Goal: Information Seeking & Learning: Find specific page/section

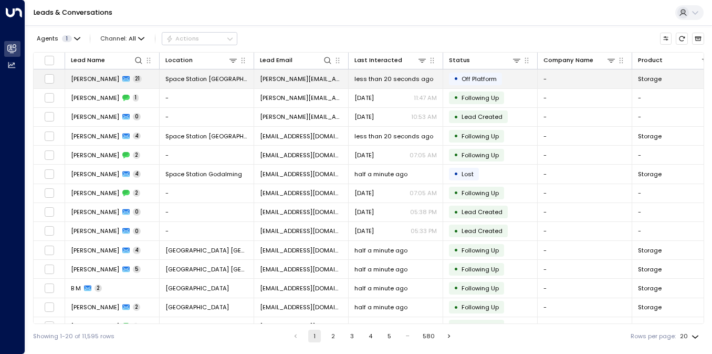
drag, startPoint x: 137, startPoint y: 59, endPoint x: 131, endPoint y: 72, distance: 14.1
click at [131, 72] on table "Lead Name Location Lead Email Last Interacted Status Company Name Product # of …" at bounding box center [369, 251] width 670 height 397
click at [131, 73] on td "[PERSON_NAME] 21" at bounding box center [112, 78] width 95 height 18
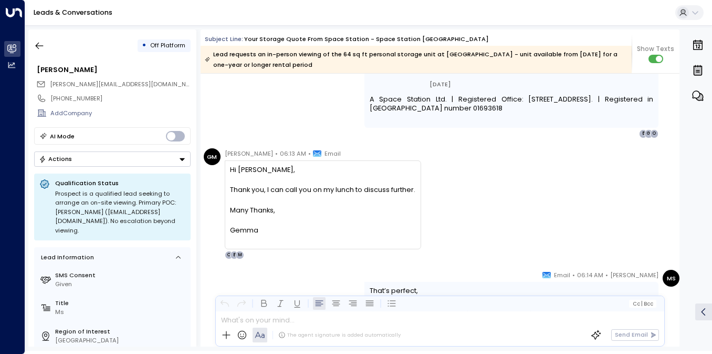
scroll to position [7343, 0]
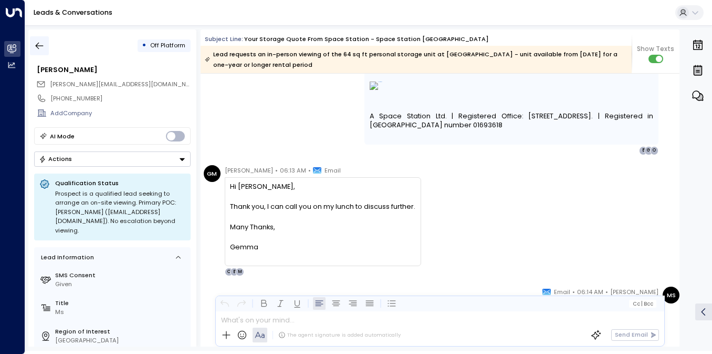
click at [47, 53] on button "button" at bounding box center [39, 45] width 19 height 19
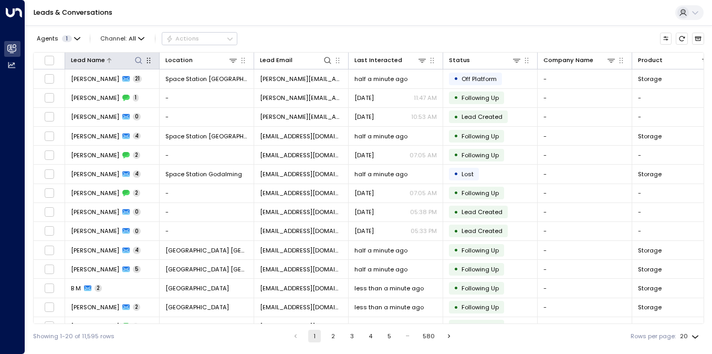
click at [140, 63] on icon at bounding box center [138, 60] width 8 height 8
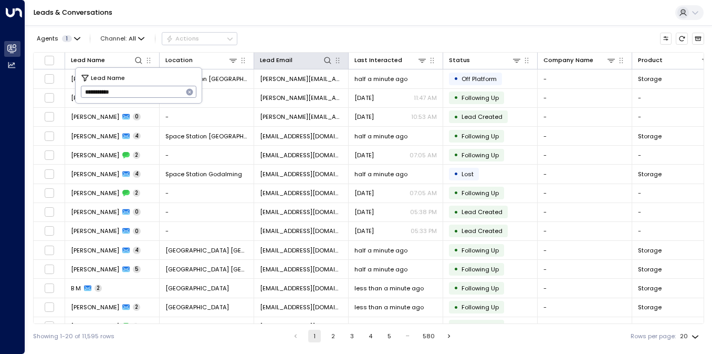
type input "**********"
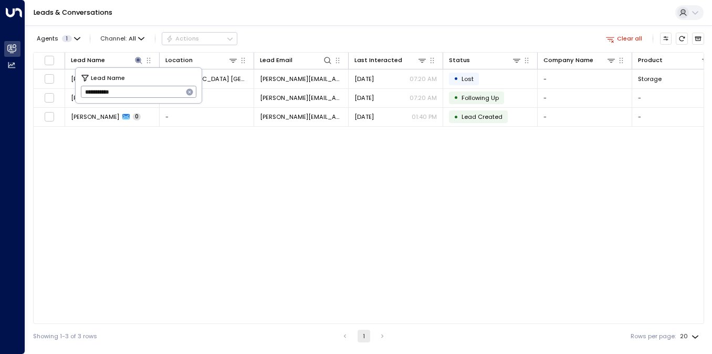
click at [353, 36] on div "Agents 1 Channel: All Actions Clear all" at bounding box center [368, 38] width 671 height 18
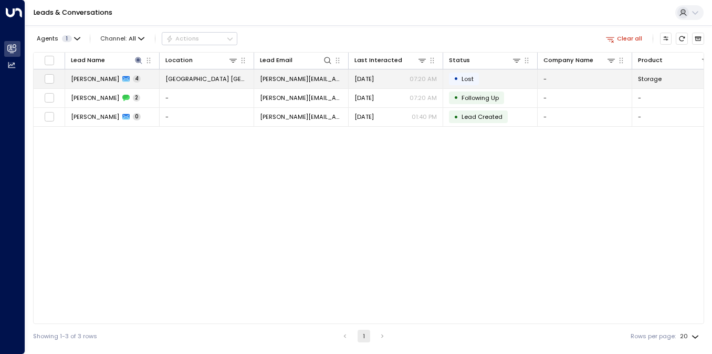
click at [164, 80] on td "[GEOGRAPHIC_DATA] [GEOGRAPHIC_DATA]" at bounding box center [207, 78] width 95 height 18
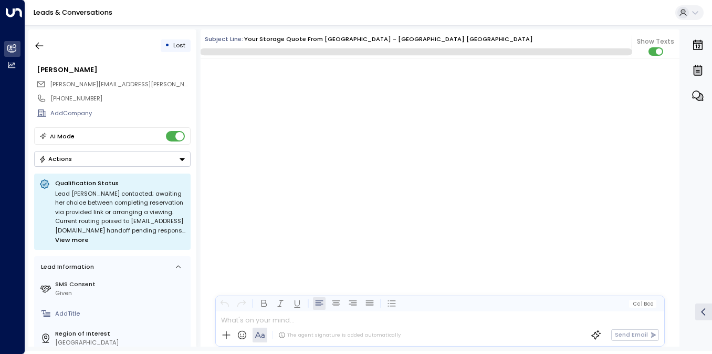
scroll to position [2274, 0]
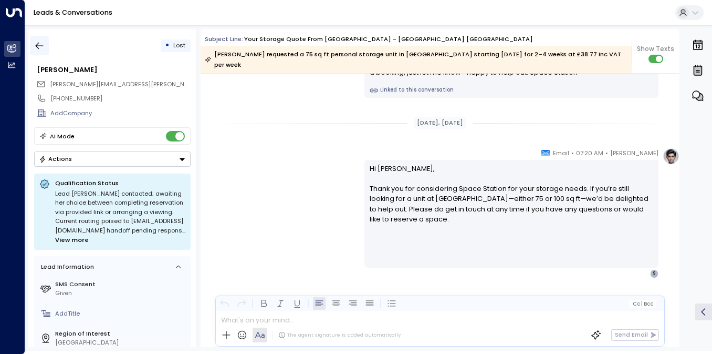
click at [46, 40] on button "button" at bounding box center [39, 45] width 19 height 19
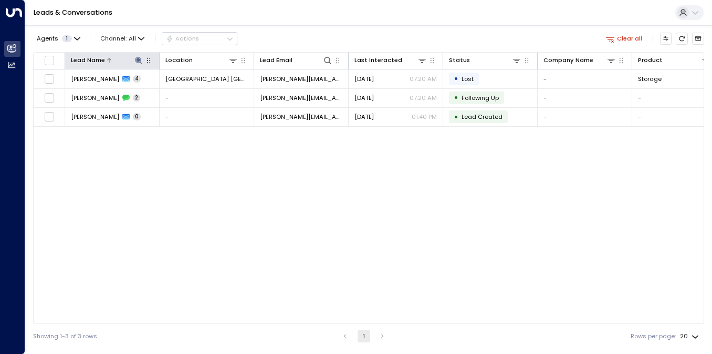
click at [140, 56] on icon at bounding box center [138, 60] width 8 height 8
type input "*"
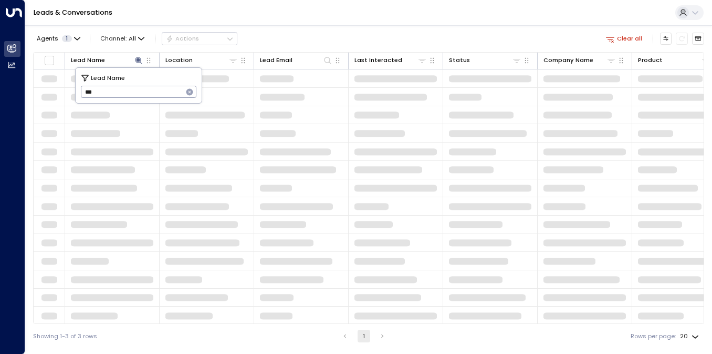
type input "***"
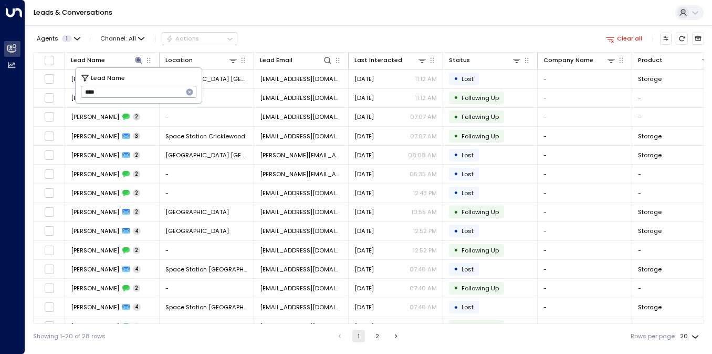
click at [334, 15] on div "Leads & Conversations" at bounding box center [368, 13] width 687 height 26
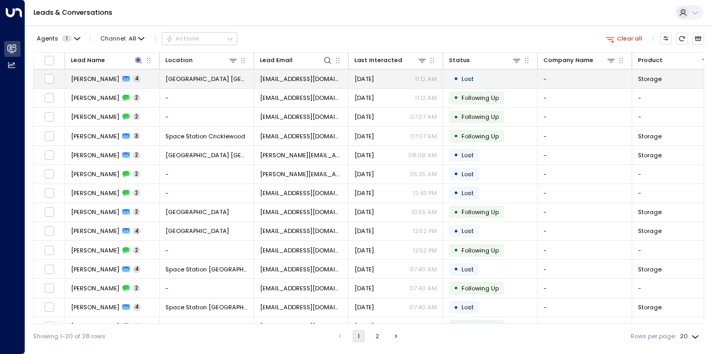
click at [197, 77] on span "[GEOGRAPHIC_DATA] [GEOGRAPHIC_DATA]" at bounding box center [206, 79] width 82 height 8
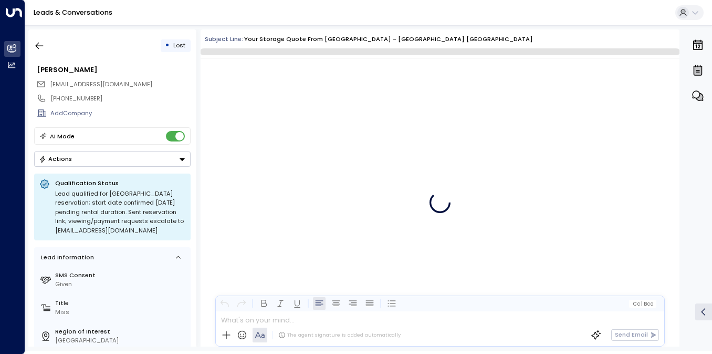
scroll to position [2428, 0]
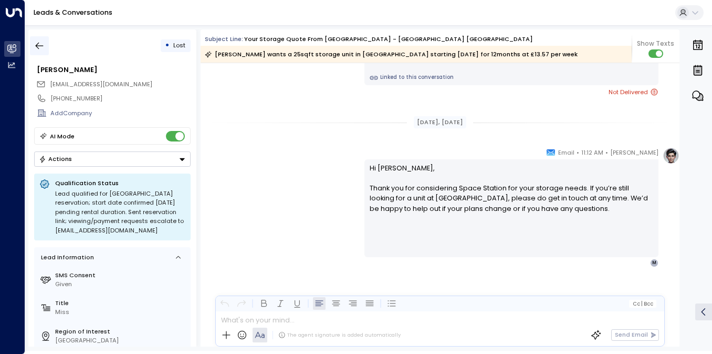
click at [40, 44] on icon "button" at bounding box center [39, 45] width 11 height 11
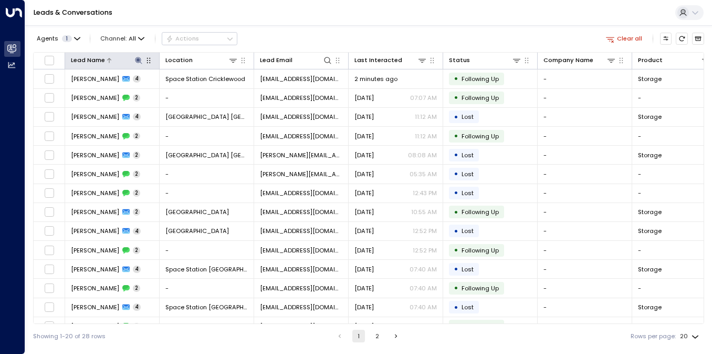
click at [140, 59] on icon at bounding box center [138, 60] width 8 height 8
click at [188, 91] on icon "button" at bounding box center [190, 92] width 7 height 7
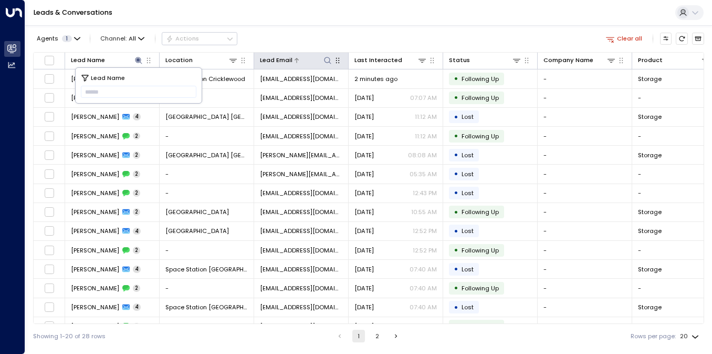
click at [328, 58] on icon at bounding box center [328, 60] width 8 height 8
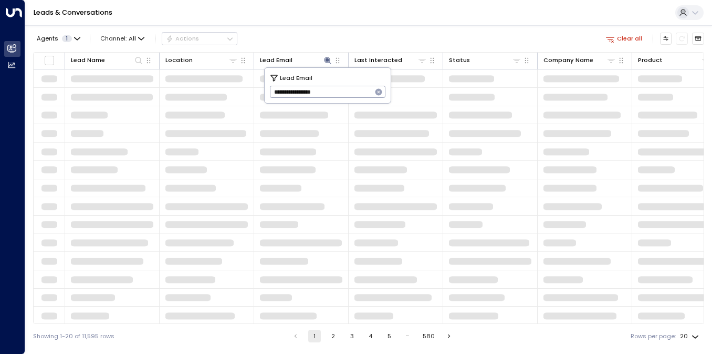
type input "**********"
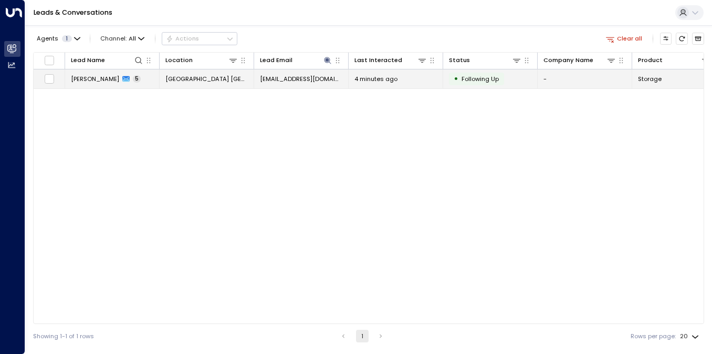
click at [220, 87] on td "[GEOGRAPHIC_DATA] [GEOGRAPHIC_DATA]" at bounding box center [207, 78] width 95 height 18
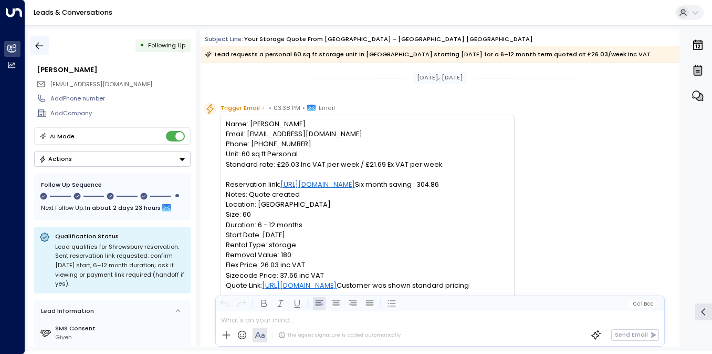
click at [38, 46] on icon "button" at bounding box center [39, 45] width 11 height 11
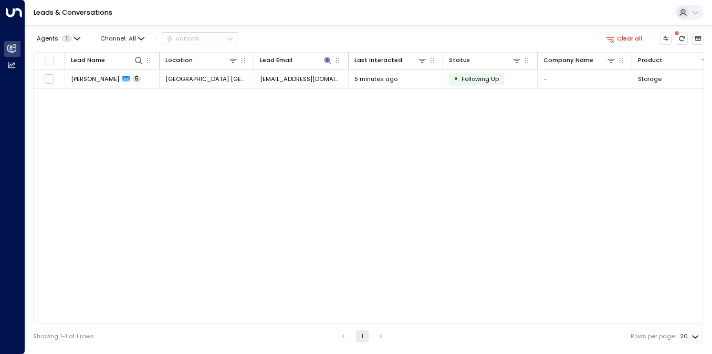
click at [633, 42] on button "Clear all" at bounding box center [625, 39] width 44 height 12
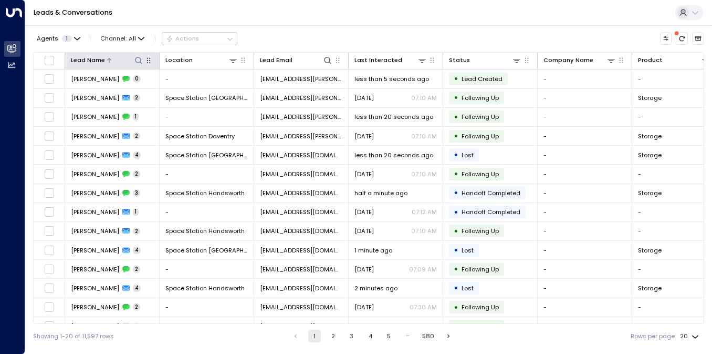
click at [143, 64] on button at bounding box center [138, 60] width 10 height 10
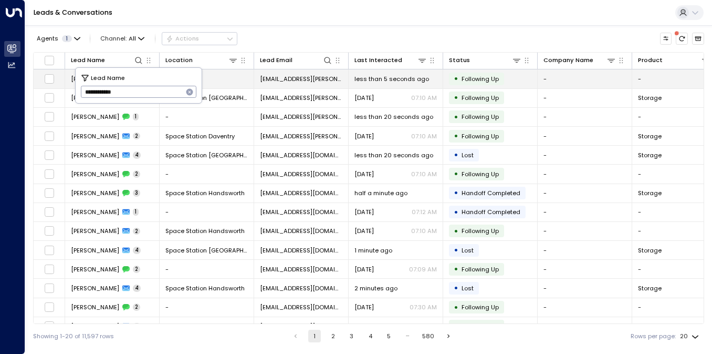
type input "**********"
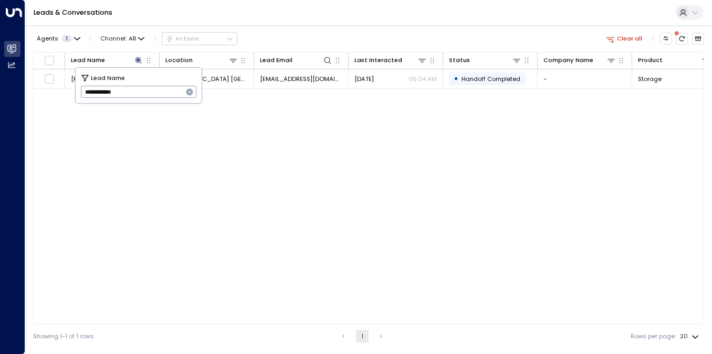
click at [357, 253] on div "Lead Name Location Lead Email Last Interacted Status Company Name Product # of …" at bounding box center [368, 188] width 671 height 272
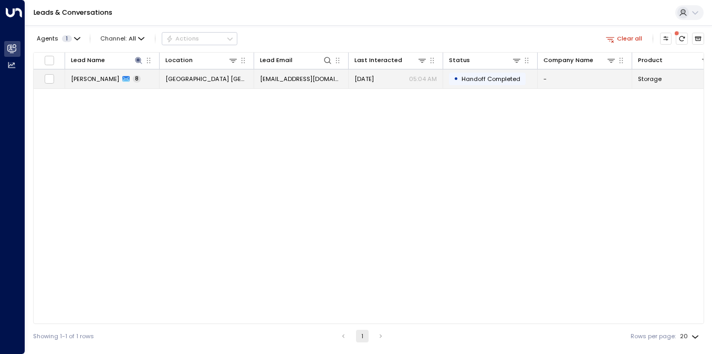
click at [224, 78] on span "[GEOGRAPHIC_DATA] [GEOGRAPHIC_DATA]" at bounding box center [206, 79] width 82 height 8
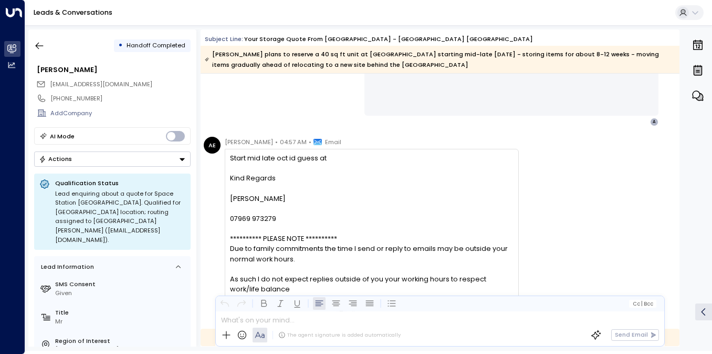
scroll to position [2214, 0]
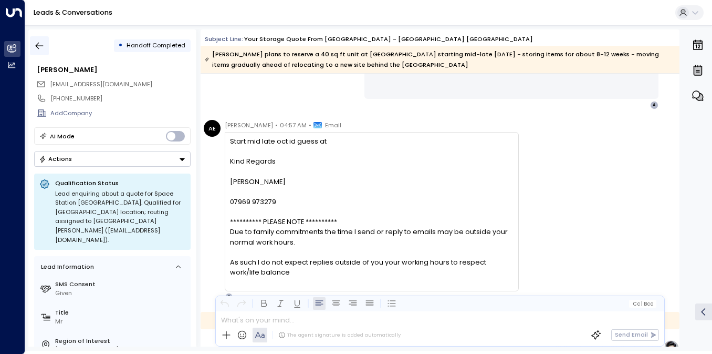
drag, startPoint x: 43, startPoint y: 48, endPoint x: 37, endPoint y: 47, distance: 5.4
click at [37, 47] on div "• Handoff Completed" at bounding box center [112, 45] width 157 height 19
click at [32, 45] on button "button" at bounding box center [39, 45] width 19 height 19
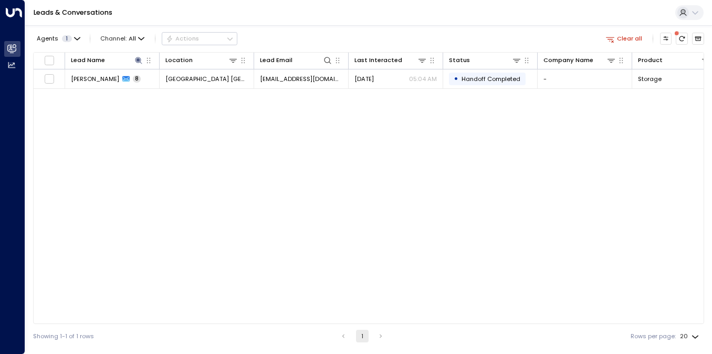
click at [634, 30] on div "Clear all" at bounding box center [654, 38] width 102 height 18
click at [621, 39] on button "Clear all" at bounding box center [625, 39] width 44 height 12
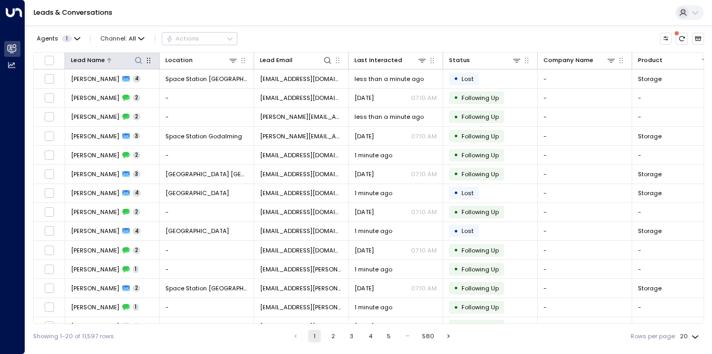
click at [138, 61] on icon at bounding box center [138, 60] width 8 height 8
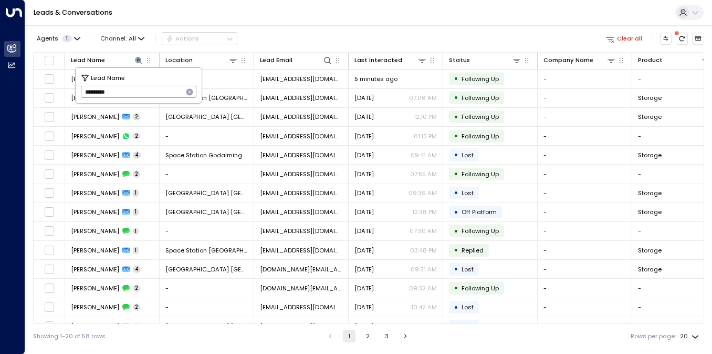
type input "*********"
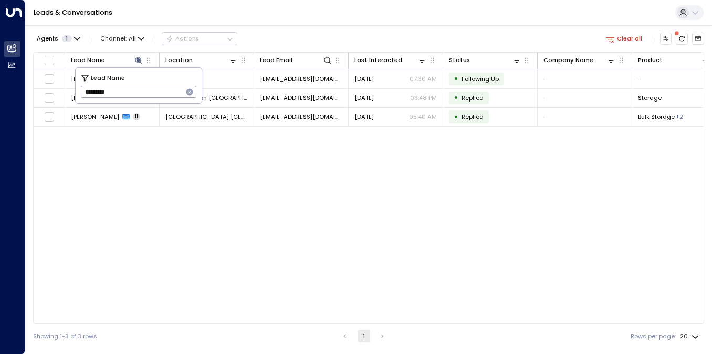
click at [167, 136] on div "Lead Name Location Lead Email Last Interacted Status Company Name Product # of …" at bounding box center [368, 188] width 671 height 272
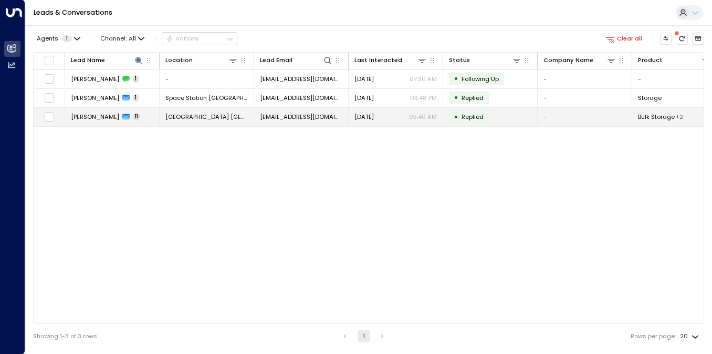
click at [164, 115] on td "[GEOGRAPHIC_DATA] [GEOGRAPHIC_DATA]" at bounding box center [207, 117] width 95 height 18
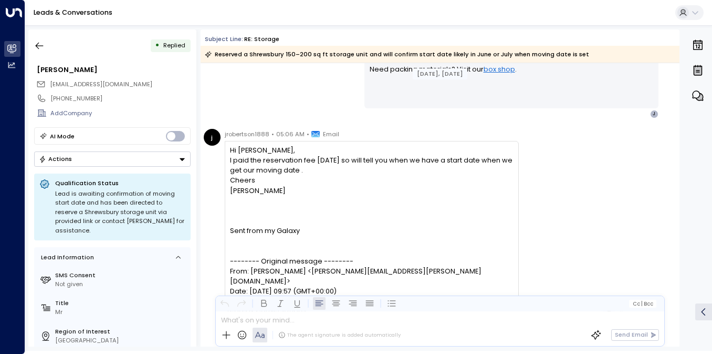
scroll to position [2171, 0]
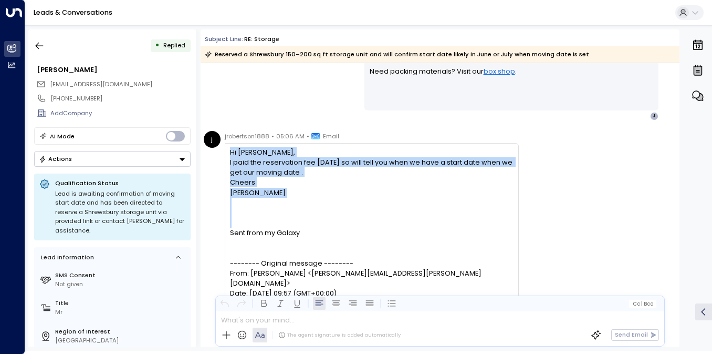
drag, startPoint x: 318, startPoint y: 222, endPoint x: 225, endPoint y: 150, distance: 117.6
